Goal: Find specific page/section: Find specific page/section

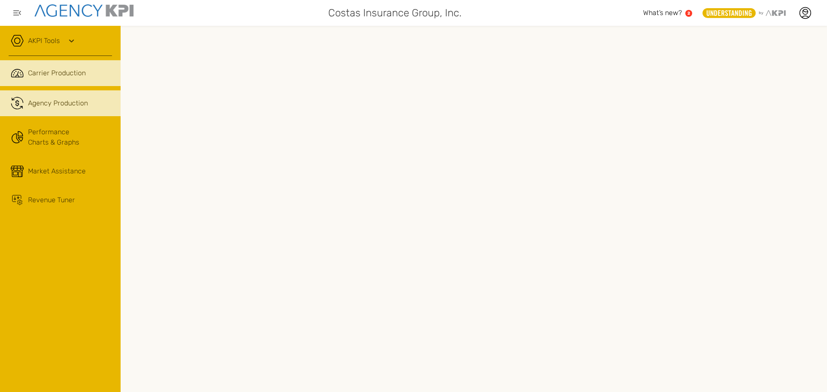
click at [65, 99] on span "Agency Production" at bounding box center [58, 103] width 60 height 10
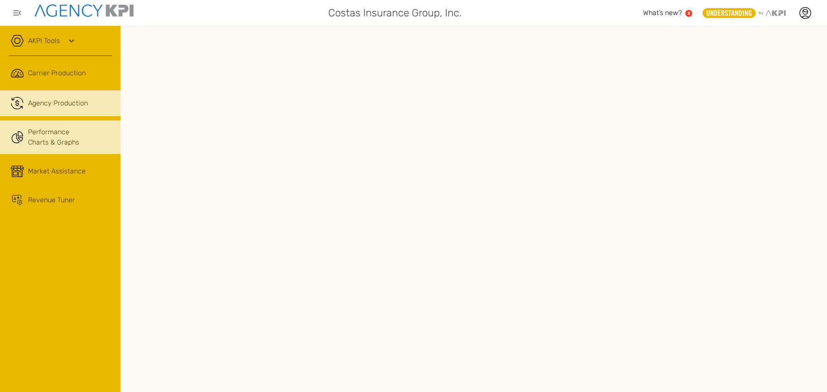
click at [27, 130] on link "Performance Charts & Graphs" at bounding box center [60, 138] width 121 height 34
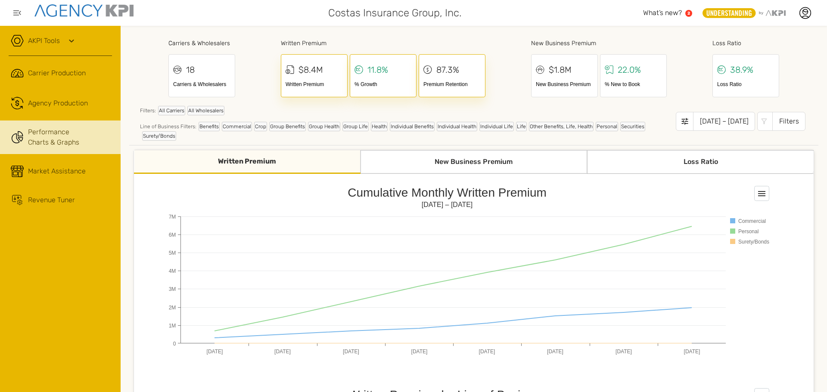
click at [474, 158] on div "New Business Premium" at bounding box center [474, 162] width 227 height 24
